Goal: Entertainment & Leisure: Consume media (video, audio)

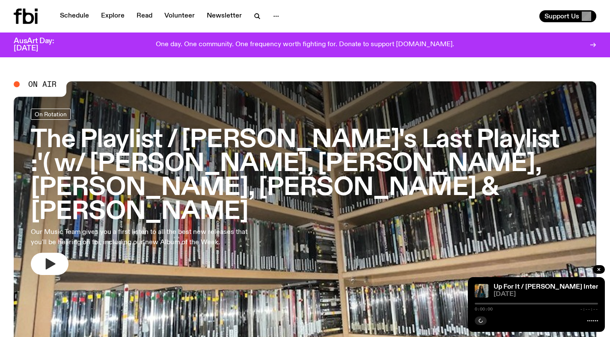
click at [56, 257] on icon "button" at bounding box center [50, 264] width 14 height 14
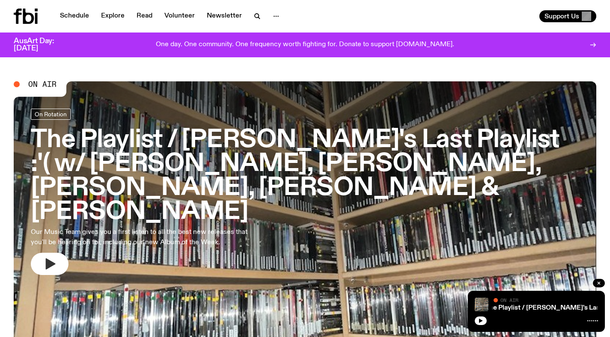
click at [66, 227] on p "Our Music Team gives you a first listen to all the best new releases that you'l…" at bounding box center [140, 237] width 219 height 21
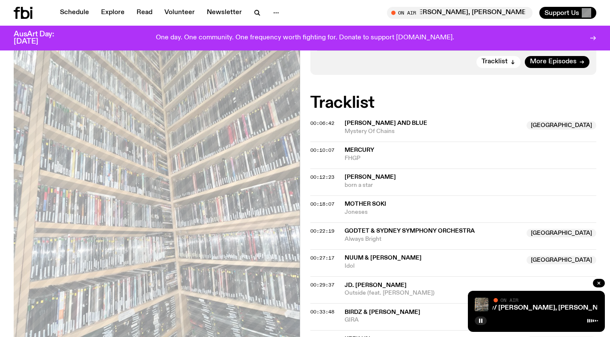
scroll to position [473, 0]
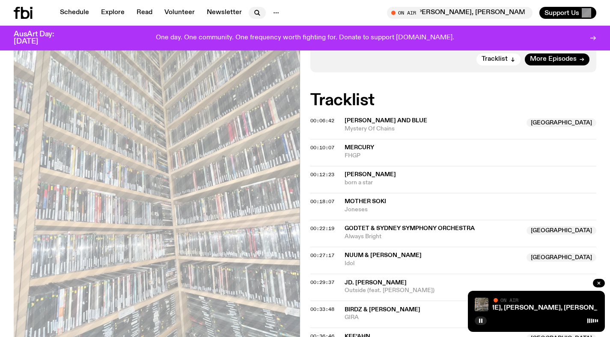
click at [257, 11] on icon "button" at bounding box center [257, 13] width 10 height 10
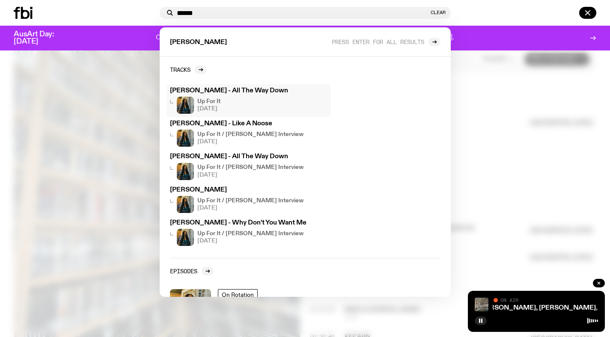
type input "******"
click at [232, 90] on h3 "[PERSON_NAME] - All The Way Down" at bounding box center [248, 91] width 157 height 6
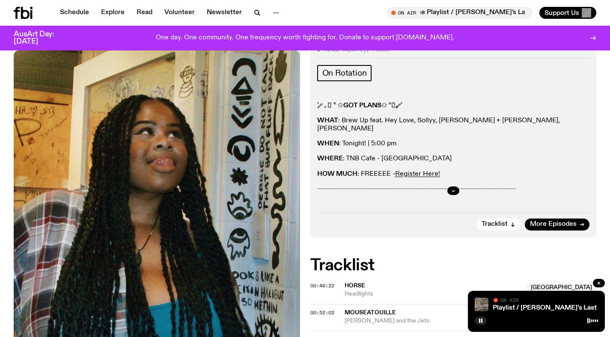
scroll to position [134, 0]
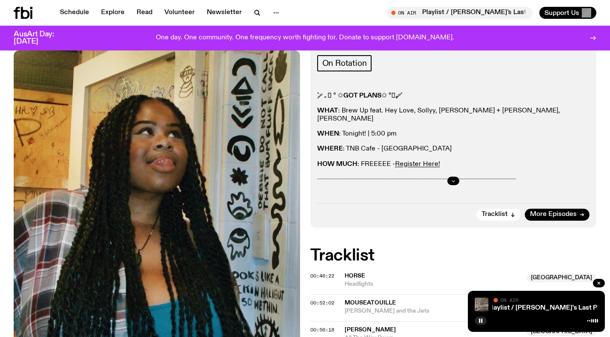
click at [448, 180] on button "button" at bounding box center [453, 181] width 12 height 9
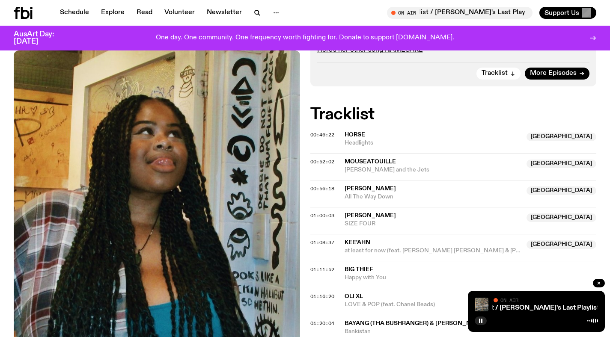
scroll to position [327, 0]
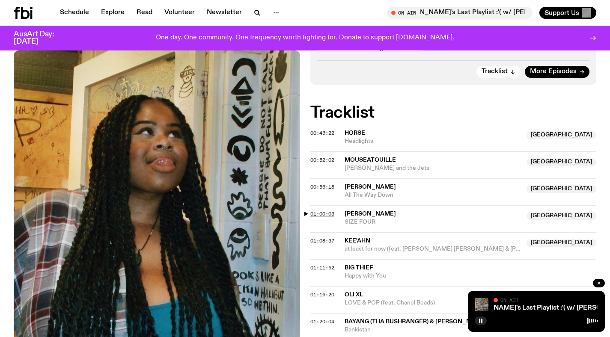
click at [327, 212] on span "01:00:03" at bounding box center [322, 213] width 24 height 7
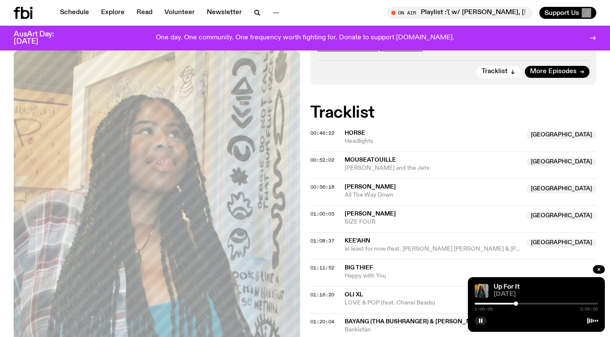
click at [516, 303] on div at bounding box center [515, 304] width 4 height 4
click at [517, 303] on div at bounding box center [516, 304] width 4 height 4
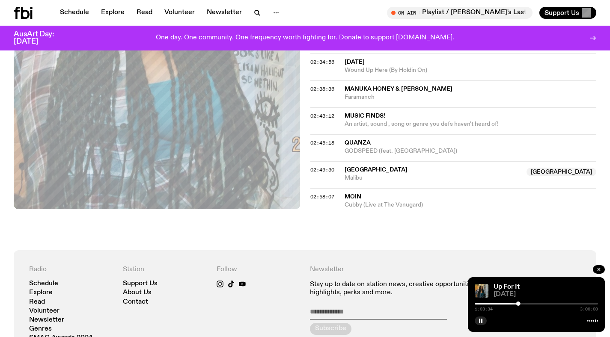
scroll to position [1010, 0]
click at [325, 168] on span "02:49:30" at bounding box center [322, 170] width 24 height 7
click at [592, 304] on div at bounding box center [590, 304] width 4 height 4
click at [592, 303] on div at bounding box center [591, 304] width 4 height 4
click at [593, 303] on div at bounding box center [592, 304] width 4 height 4
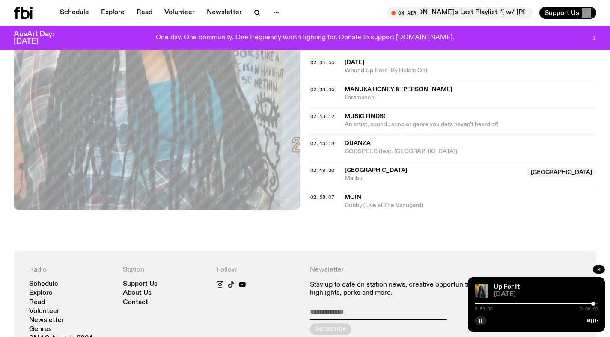
click at [593, 303] on div at bounding box center [593, 304] width 4 height 4
click at [594, 303] on div at bounding box center [593, 304] width 4 height 4
click at [594, 303] on div at bounding box center [594, 304] width 4 height 4
click at [593, 303] on div at bounding box center [594, 304] width 4 height 4
click at [593, 303] on div at bounding box center [593, 304] width 4 height 4
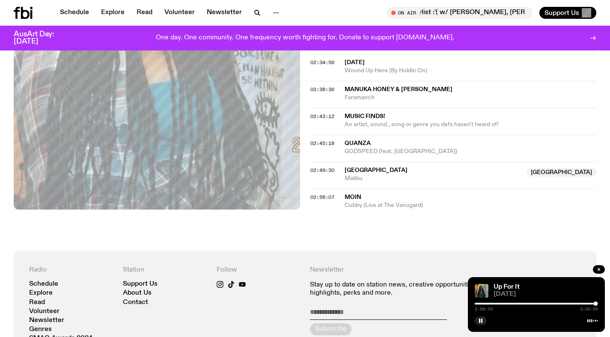
click at [24, 7] on icon at bounding box center [23, 13] width 19 height 12
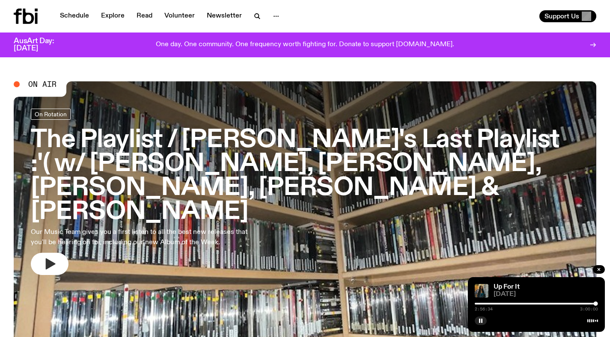
click at [37, 253] on button "button" at bounding box center [50, 264] width 38 height 22
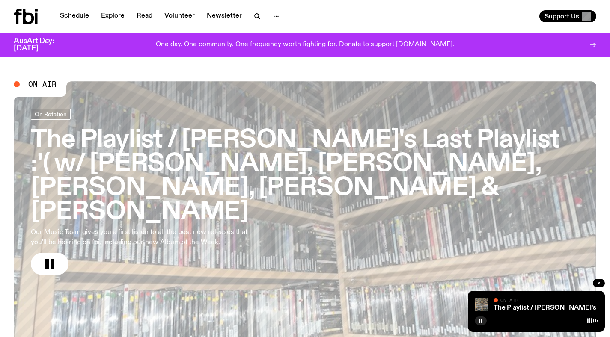
click at [267, 156] on h3 "The Playlist / [PERSON_NAME]'s Last Playlist :'( w/ [PERSON_NAME], [PERSON_NAME…" at bounding box center [305, 175] width 548 height 95
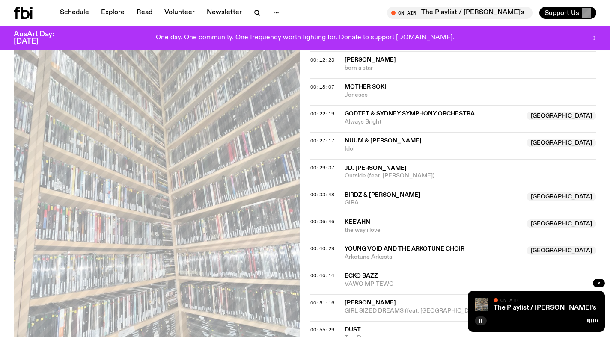
scroll to position [644, 0]
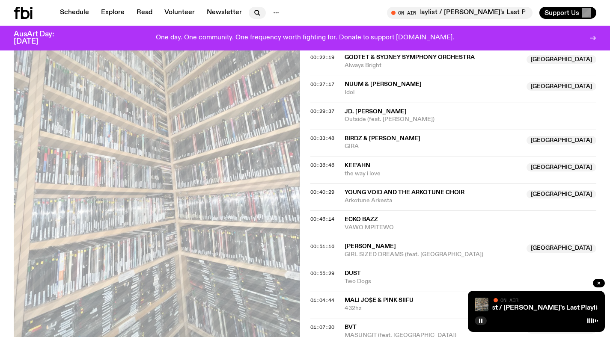
click at [252, 13] on icon "button" at bounding box center [257, 13] width 10 height 10
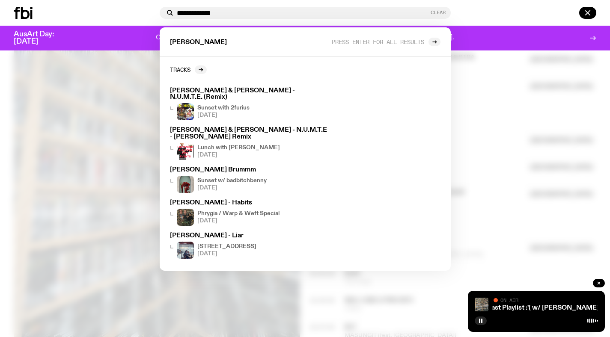
type input "**********"
click at [432, 12] on button "Clear" at bounding box center [437, 12] width 15 height 5
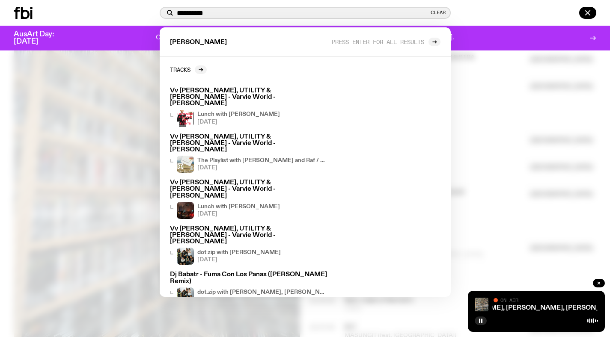
type input "**********"
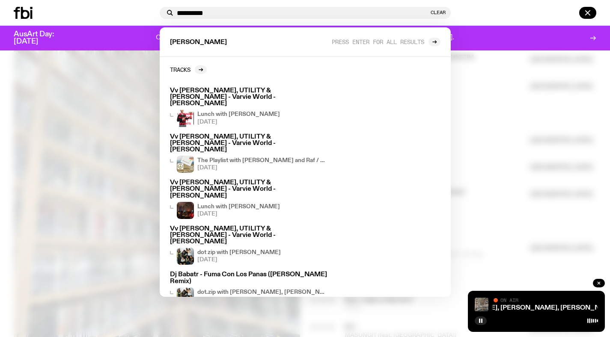
click at [498, 141] on div at bounding box center [305, 168] width 610 height 337
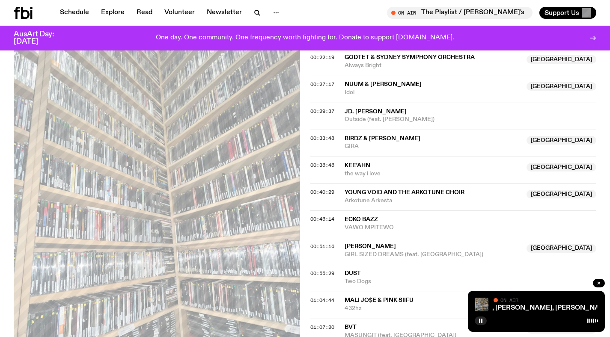
click at [498, 332] on span "MASUNGIT (feat. [GEOGRAPHIC_DATA])" at bounding box center [432, 336] width 177 height 8
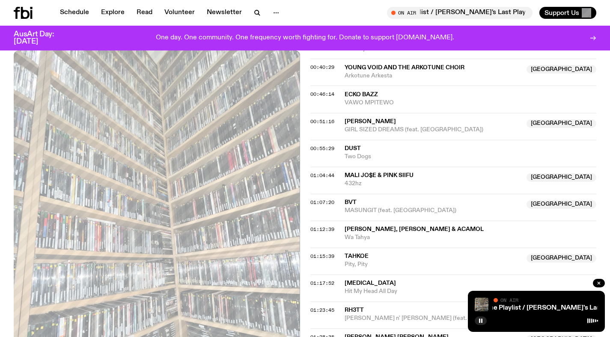
scroll to position [831, 0]
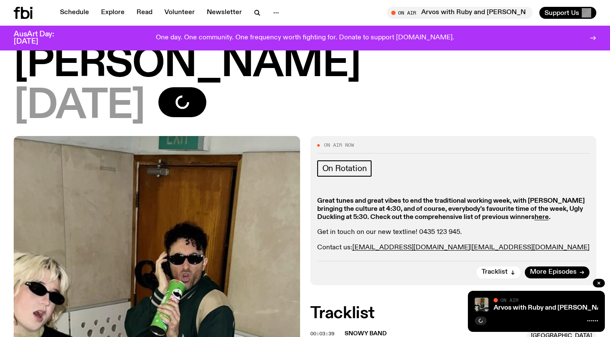
scroll to position [164, 0]
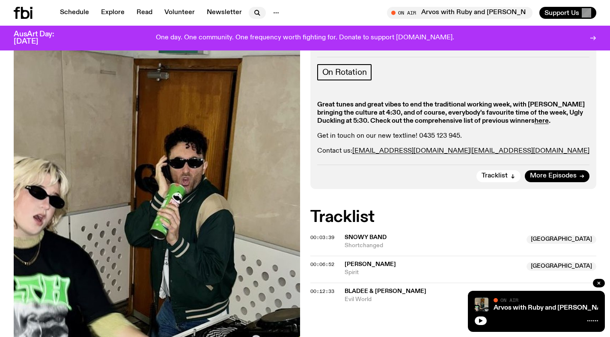
click at [252, 17] on icon "button" at bounding box center [257, 13] width 10 height 10
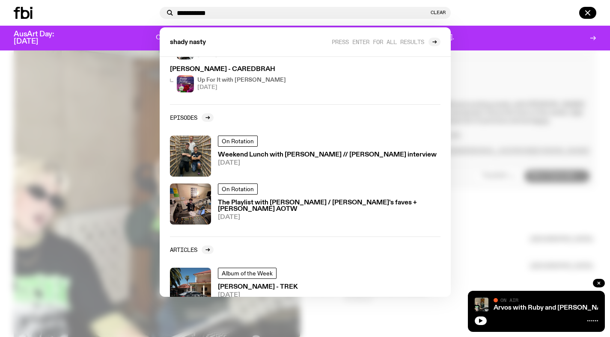
scroll to position [156, 0]
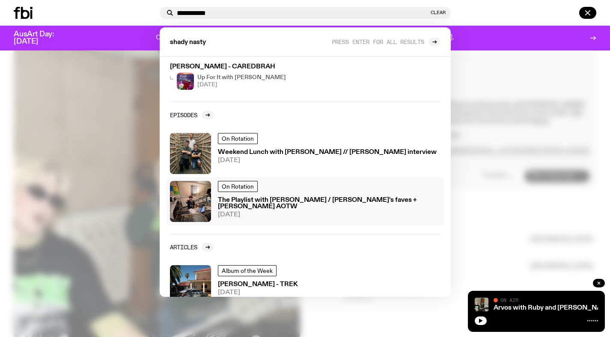
type input "**********"
click at [261, 204] on h3 "The Playlist with [PERSON_NAME] / [PERSON_NAME]'s faves + [PERSON_NAME] AOTW" at bounding box center [329, 203] width 222 height 13
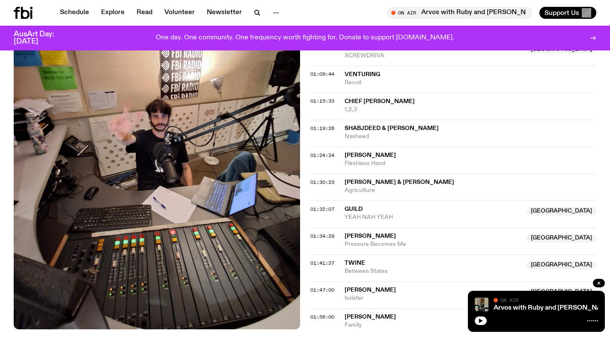
scroll to position [714, 0]
